Goal: Find specific page/section: Find specific page/section

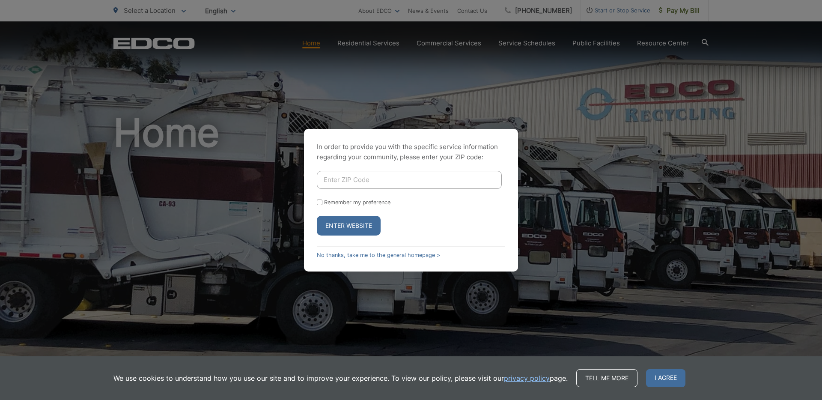
click at [366, 229] on button "Enter Website" at bounding box center [349, 226] width 64 height 20
click at [412, 253] on link "No thanks, take me to the general homepage >" at bounding box center [378, 255] width 123 height 6
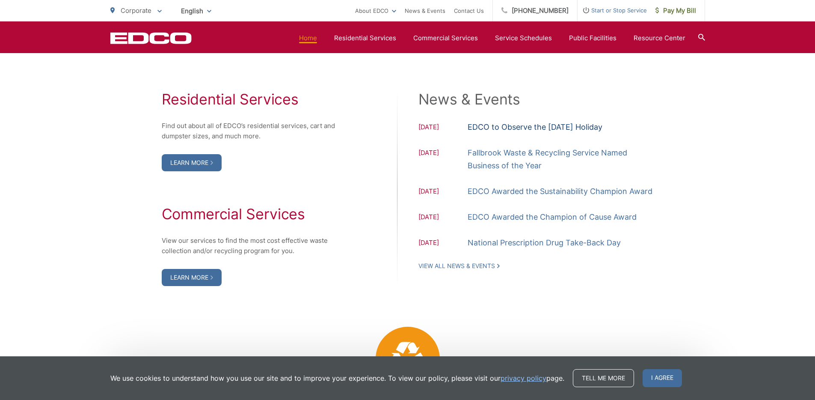
scroll to position [705, 0]
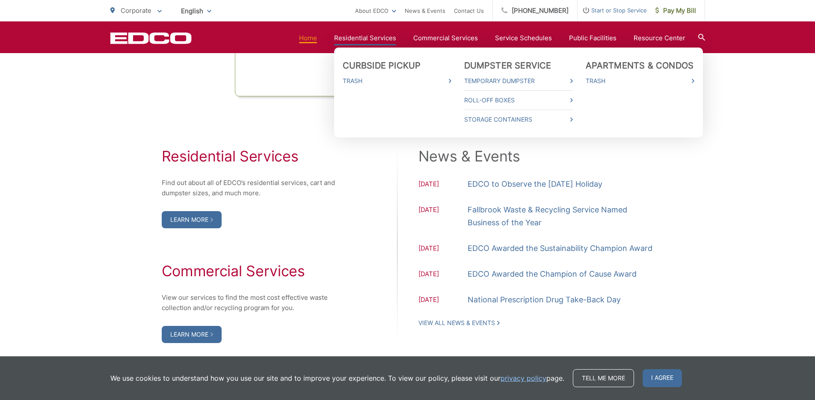
click at [368, 38] on link "Residential Services" at bounding box center [365, 38] width 62 height 10
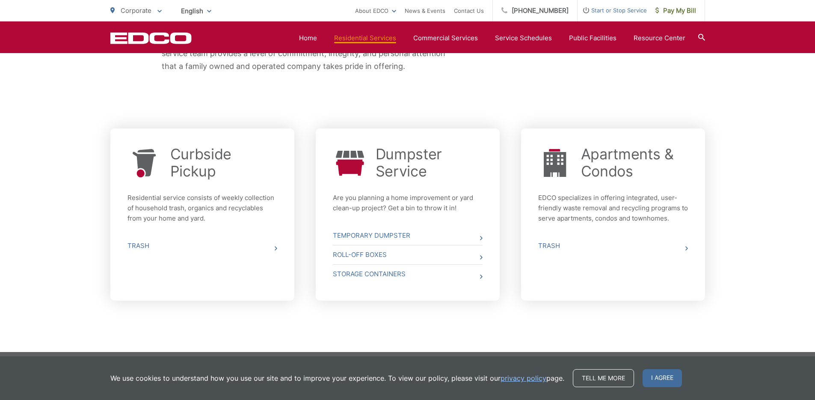
scroll to position [266, 0]
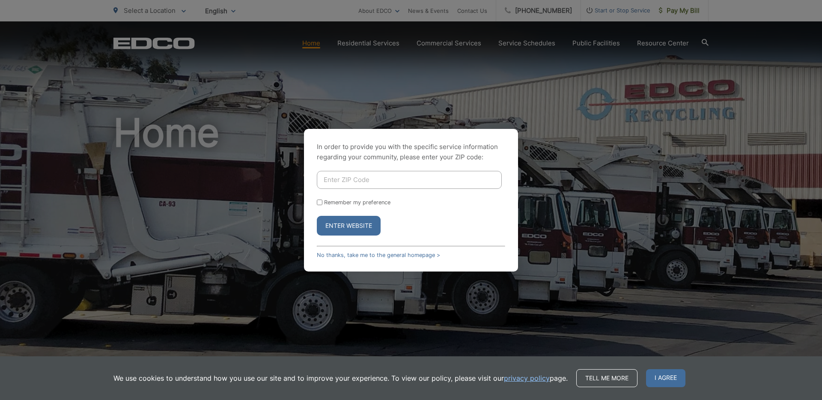
click at [421, 178] on input "Enter ZIP Code" at bounding box center [409, 180] width 185 height 18
type input "90808"
click at [317, 216] on button "Enter Website" at bounding box center [349, 226] width 64 height 20
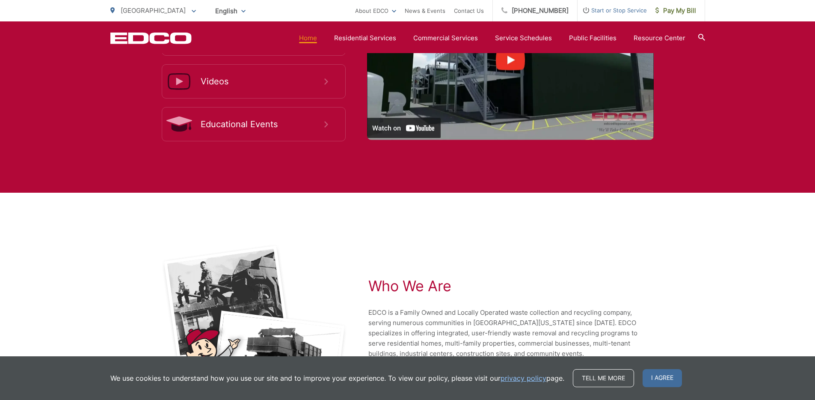
scroll to position [1820, 0]
